Goal: Information Seeking & Learning: Learn about a topic

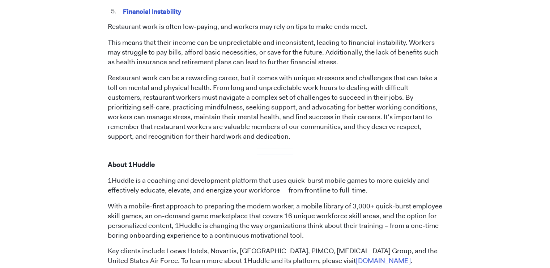
scroll to position [831, 0]
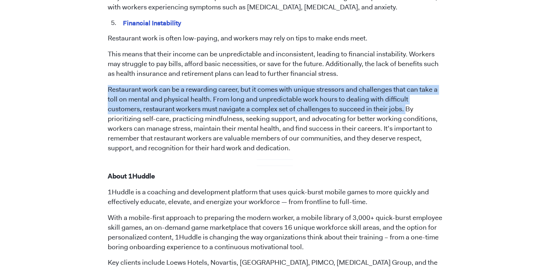
drag, startPoint x: 108, startPoint y: 87, endPoint x: 370, endPoint y: 105, distance: 262.2
click at [370, 105] on p "Restaurant work can be a rewarding career, but it comes with unique stressors a…" at bounding box center [275, 119] width 334 height 68
copy p "Restaurant work can be a rewarding career, but it comes with unique stressors a…"
